Goal: Information Seeking & Learning: Learn about a topic

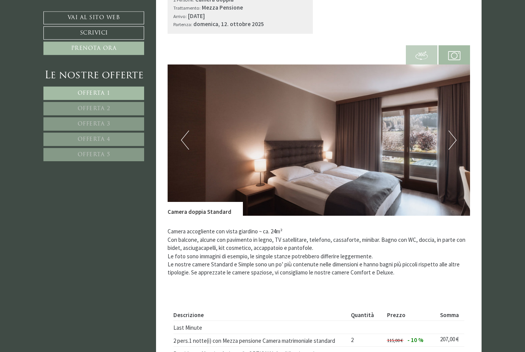
scroll to position [496, 0]
click at [454, 147] on button "Next" at bounding box center [452, 140] width 8 height 19
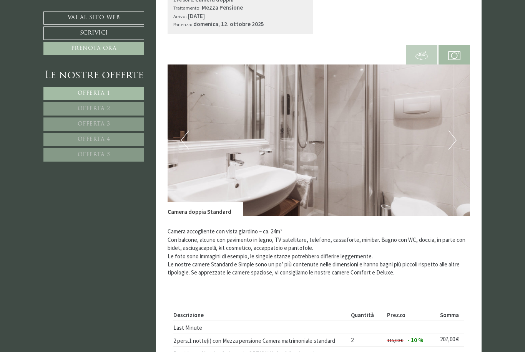
click at [455, 151] on img at bounding box center [318, 140] width 303 height 151
click at [457, 141] on img at bounding box center [318, 140] width 303 height 151
click at [452, 149] on img at bounding box center [318, 140] width 303 height 151
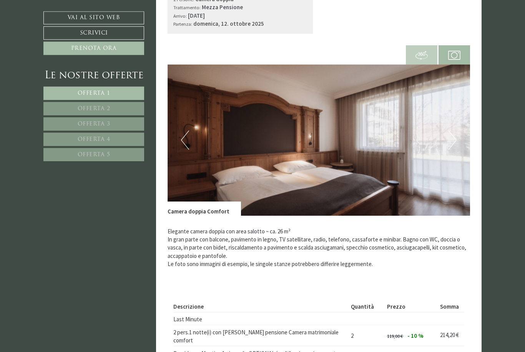
scroll to position [1030, 0]
click at [456, 130] on img at bounding box center [318, 140] width 303 height 151
click at [454, 136] on button "Next" at bounding box center [452, 140] width 8 height 19
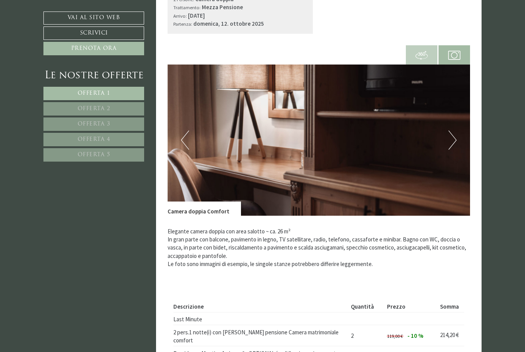
click at [452, 142] on button "Next" at bounding box center [452, 140] width 8 height 19
click at [453, 137] on button "Next" at bounding box center [452, 140] width 8 height 19
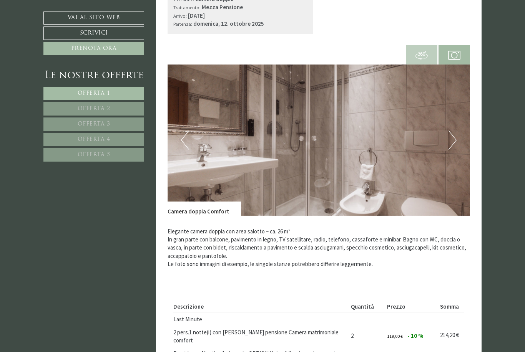
click at [457, 138] on img at bounding box center [318, 140] width 303 height 151
click at [451, 139] on button "Next" at bounding box center [452, 140] width 8 height 19
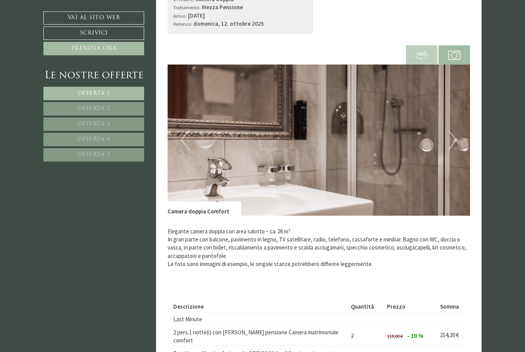
click at [454, 138] on button "Next" at bounding box center [452, 140] width 8 height 19
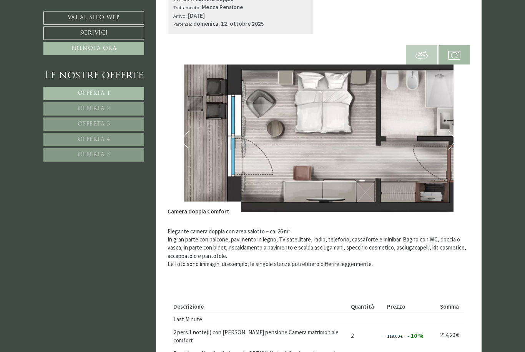
click at [455, 139] on button "Next" at bounding box center [452, 140] width 8 height 19
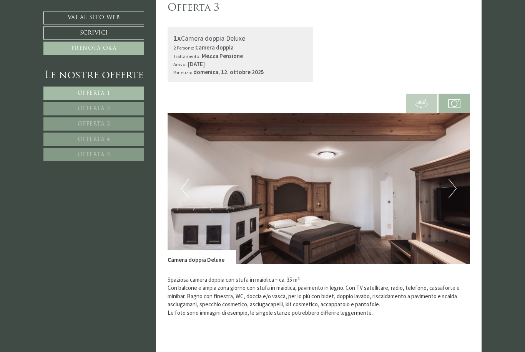
scroll to position [1515, 0]
click at [459, 180] on img at bounding box center [318, 188] width 303 height 151
click at [453, 179] on button "Next" at bounding box center [452, 188] width 8 height 19
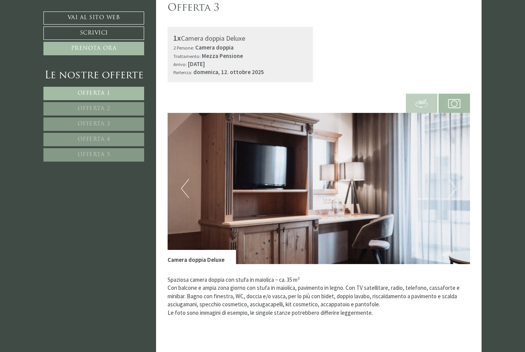
click at [455, 179] on button "Next" at bounding box center [452, 188] width 8 height 19
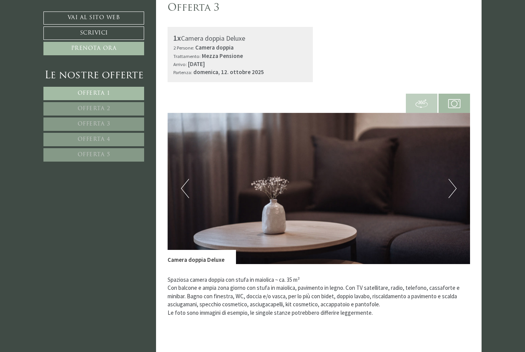
click at [456, 179] on button "Next" at bounding box center [452, 188] width 8 height 19
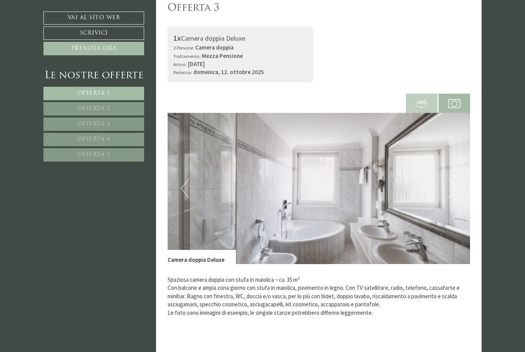
click at [454, 179] on button "Next" at bounding box center [452, 188] width 8 height 19
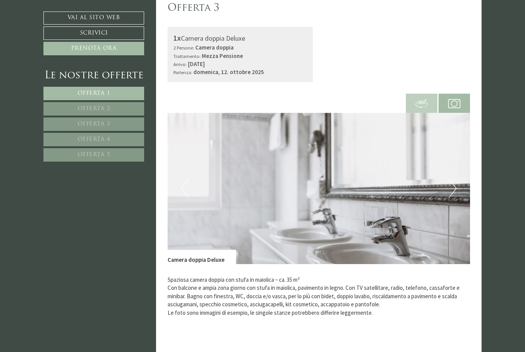
click at [455, 179] on button "Next" at bounding box center [452, 188] width 8 height 19
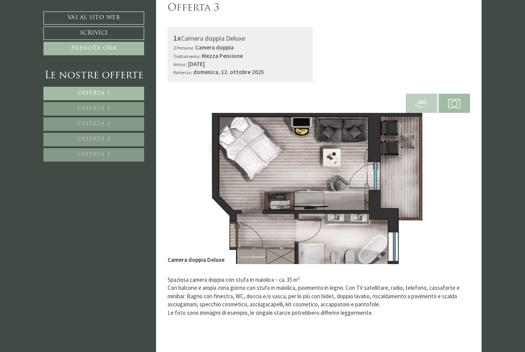
click at [462, 180] on img at bounding box center [318, 188] width 303 height 151
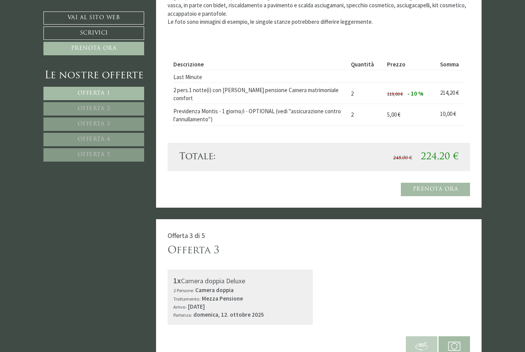
click at [131, 141] on link "Offerta 4" at bounding box center [93, 139] width 101 height 13
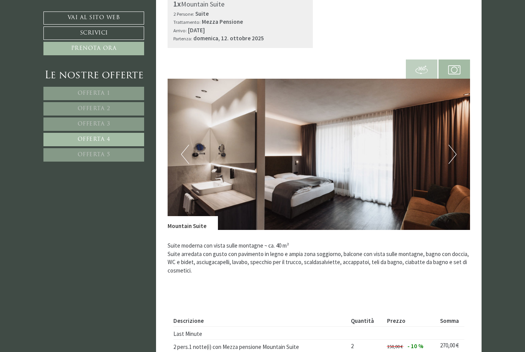
scroll to position [480, 0]
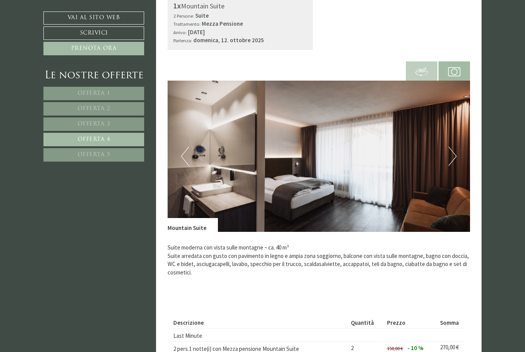
click at [450, 152] on button "Next" at bounding box center [452, 156] width 8 height 19
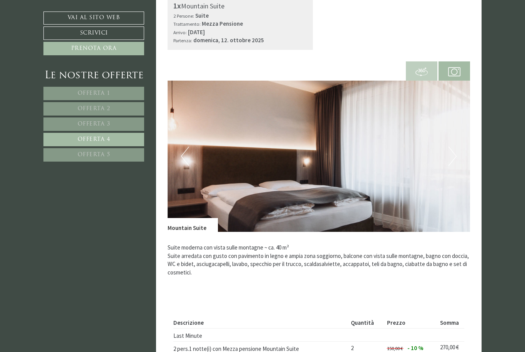
click at [453, 149] on button "Next" at bounding box center [452, 156] width 8 height 19
click at [455, 148] on button "Next" at bounding box center [452, 156] width 8 height 19
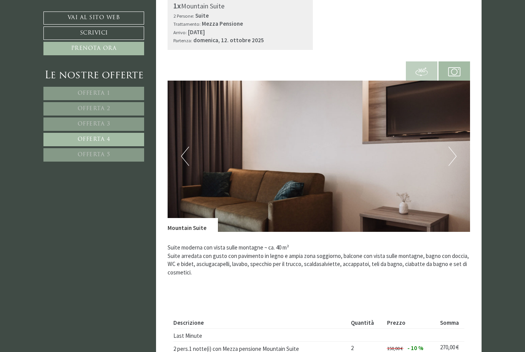
click at [451, 152] on button "Next" at bounding box center [452, 156] width 8 height 19
click at [451, 157] on button "Next" at bounding box center [452, 156] width 8 height 19
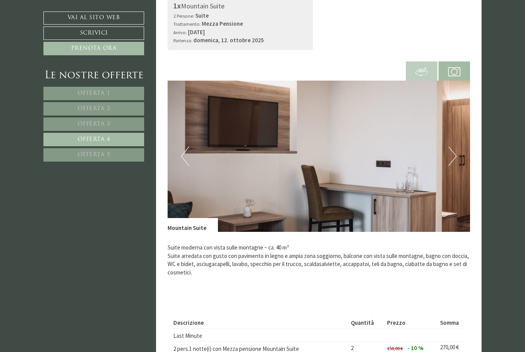
click at [451, 159] on button "Next" at bounding box center [452, 156] width 8 height 19
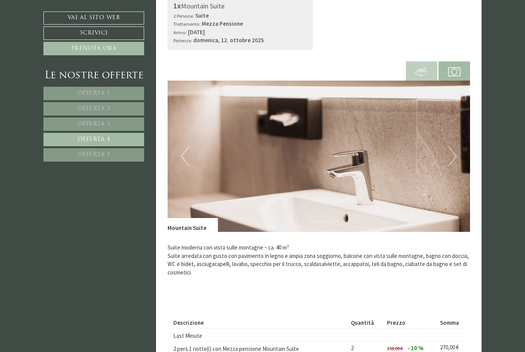
click at [452, 161] on button "Next" at bounding box center [452, 156] width 8 height 19
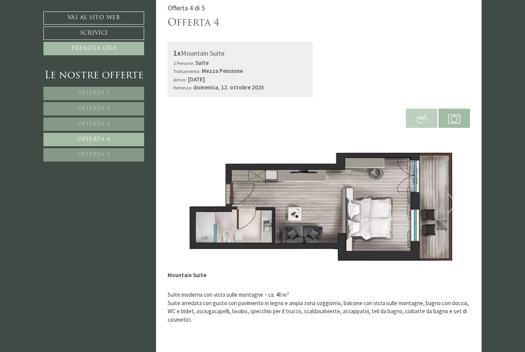
click at [126, 158] on link "Offerta 5" at bounding box center [93, 154] width 101 height 13
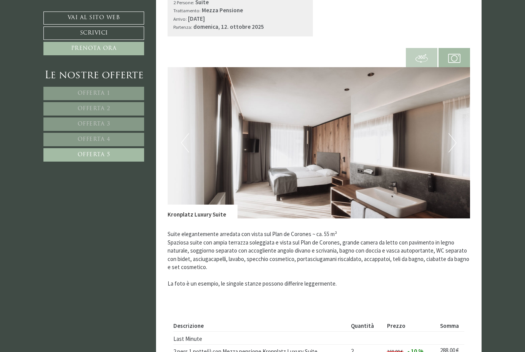
scroll to position [492, 0]
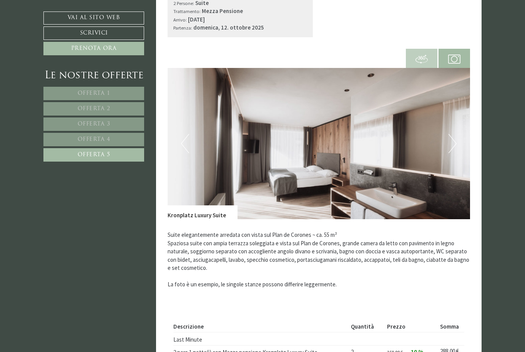
click at [450, 151] on img at bounding box center [318, 143] width 303 height 151
click at [450, 141] on button "Next" at bounding box center [452, 143] width 8 height 19
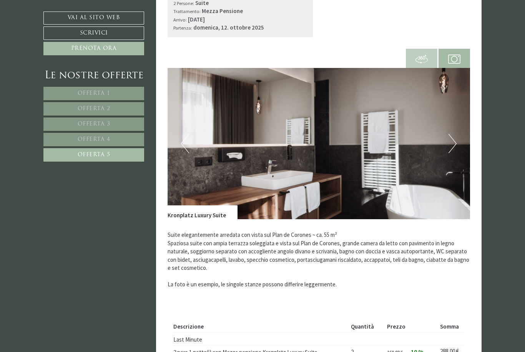
click at [450, 142] on button "Next" at bounding box center [452, 143] width 8 height 19
click at [452, 142] on button "Next" at bounding box center [452, 143] width 8 height 19
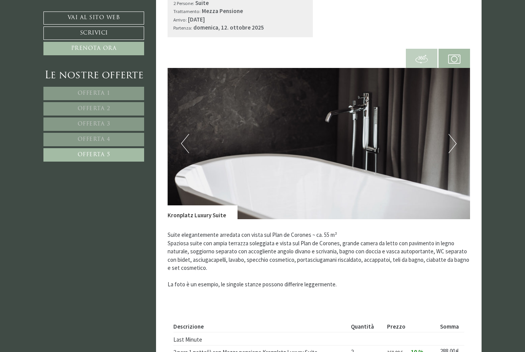
click at [452, 143] on button "Next" at bounding box center [452, 143] width 8 height 19
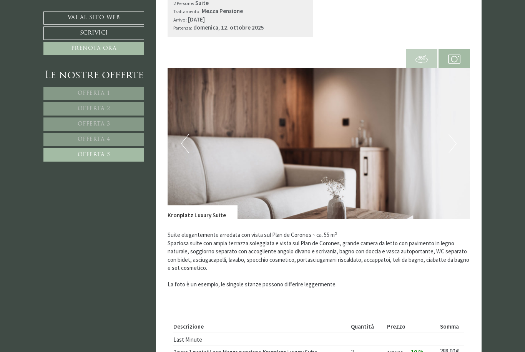
click at [449, 144] on button "Next" at bounding box center [452, 143] width 8 height 19
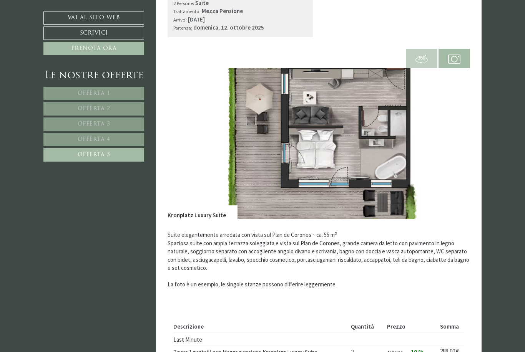
click at [452, 144] on button "Next" at bounding box center [452, 143] width 8 height 19
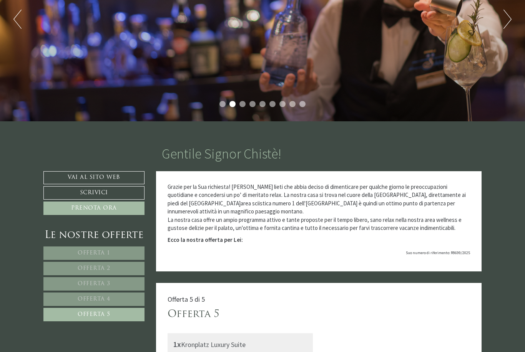
scroll to position [142, 0]
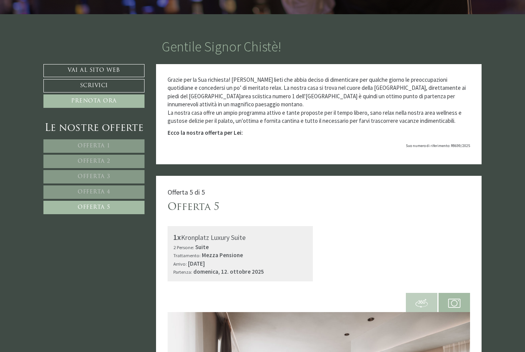
click at [132, 142] on link "Offerta 1" at bounding box center [93, 145] width 101 height 13
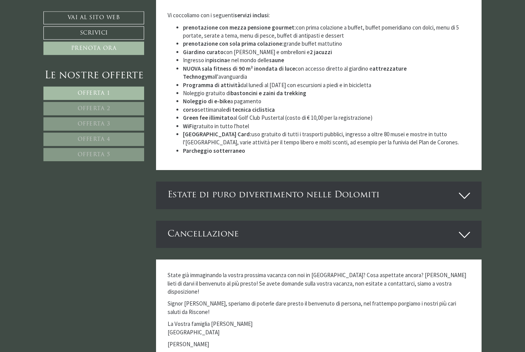
scroll to position [1421, 0]
click at [442, 182] on div "Estate di puro divertimento nelle Dolomiti" at bounding box center [319, 195] width 326 height 27
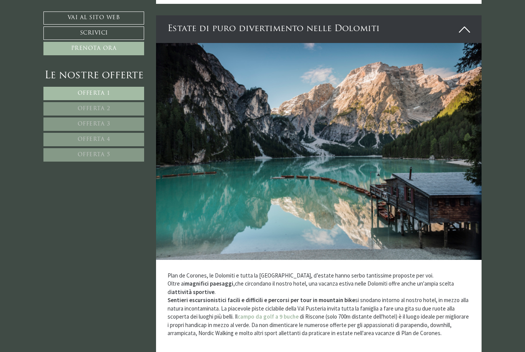
scroll to position [1549, 0]
